Goal: Information Seeking & Learning: Learn about a topic

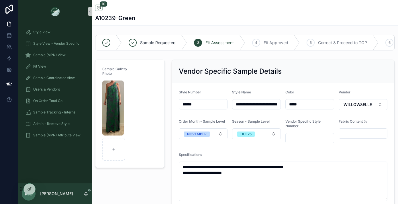
scroll to position [257, 0]
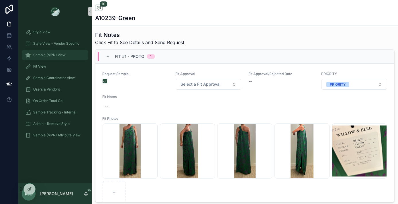
click at [51, 57] on span "Sample (MPN) View" at bounding box center [49, 55] width 32 height 5
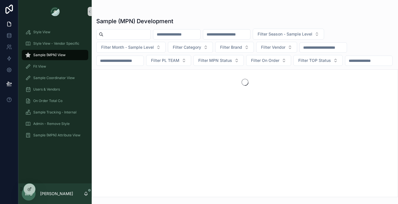
click at [122, 34] on input "scrollable content" at bounding box center [126, 34] width 47 height 8
type input "******"
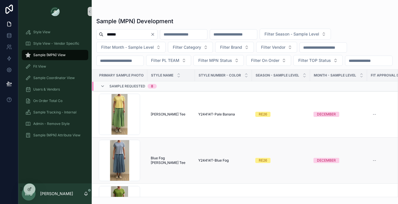
click at [165, 165] on span "Blue Fog Parker Tee" at bounding box center [171, 160] width 41 height 9
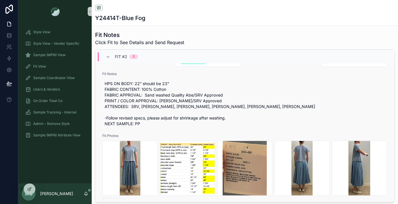
scroll to position [267, 0]
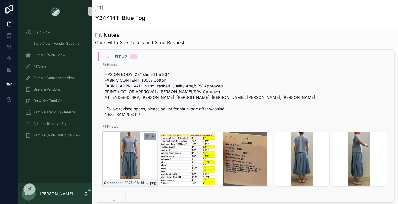
click at [153, 137] on icon "scrollable content" at bounding box center [152, 136] width 5 height 5
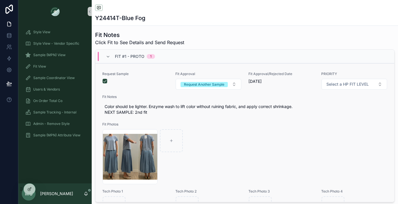
scroll to position [0, 0]
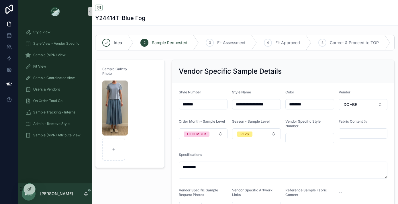
drag, startPoint x: 202, startPoint y: 105, endPoint x: 170, endPoint y: 104, distance: 31.8
click at [170, 104] on div "**********" at bounding box center [283, 145] width 230 height 177
click at [127, 181] on div "Sample Gallery Photo" at bounding box center [130, 145] width 76 height 177
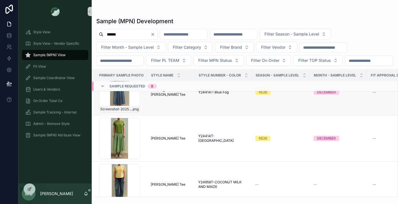
scroll to position [69, 0]
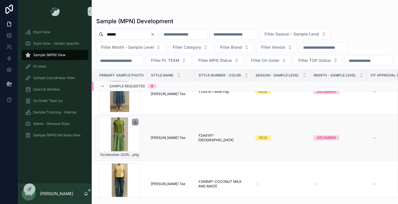
click at [135, 125] on div "scrollable content" at bounding box center [135, 122] width 7 height 7
click at [135, 124] on icon "scrollable content" at bounding box center [135, 122] width 5 height 5
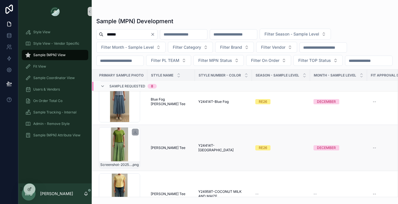
scroll to position [56, 0]
